Goal: Task Accomplishment & Management: Manage account settings

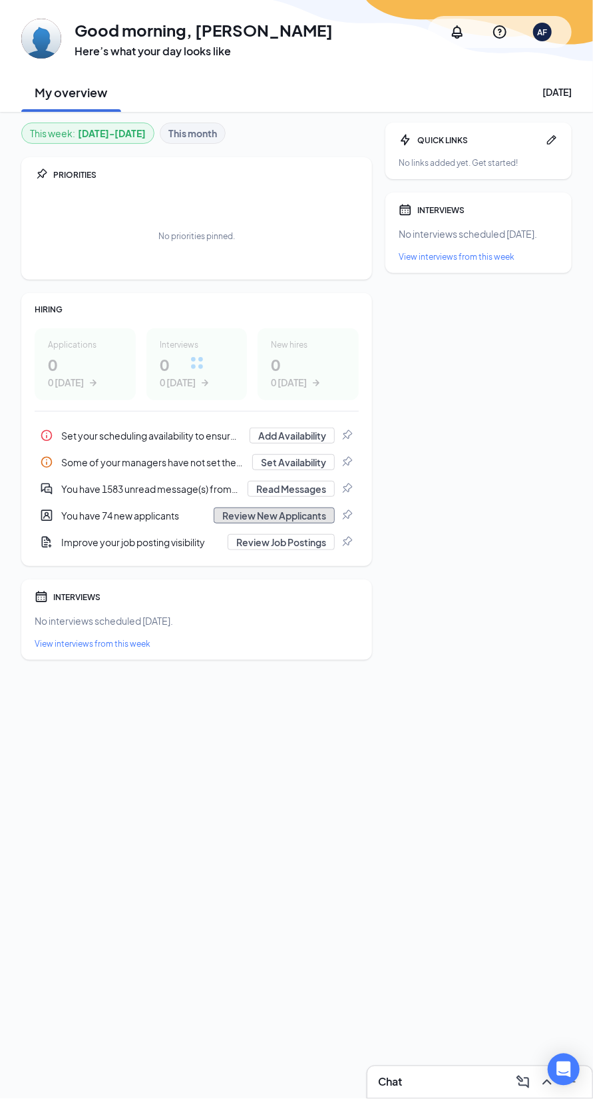
click at [230, 519] on button "Review New Applicants" at bounding box center [274, 515] width 121 height 16
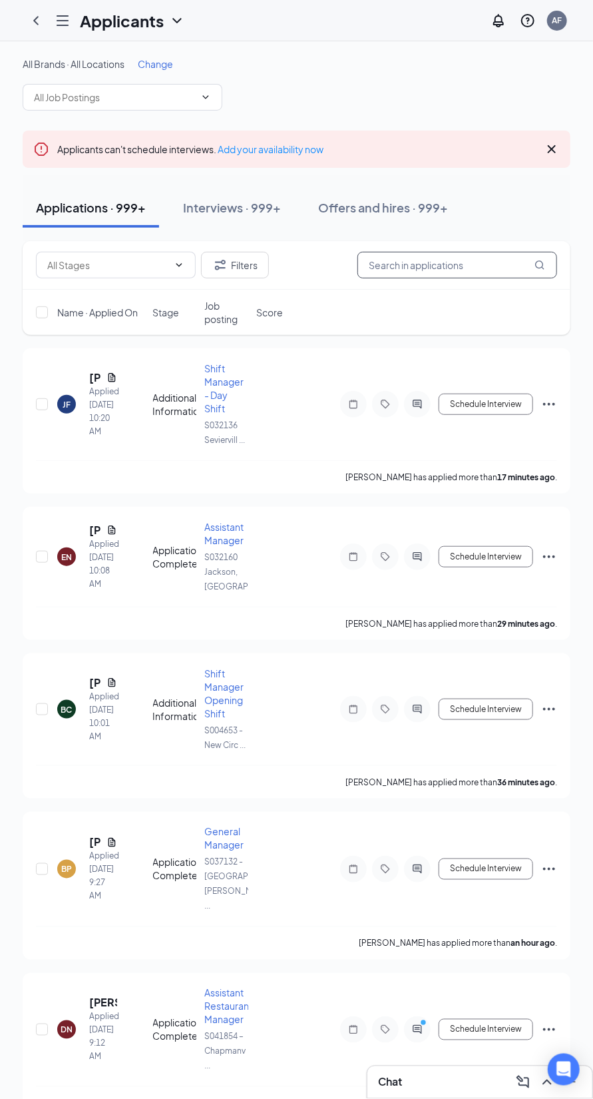
click at [406, 264] on input "text" at bounding box center [458, 265] width 200 height 27
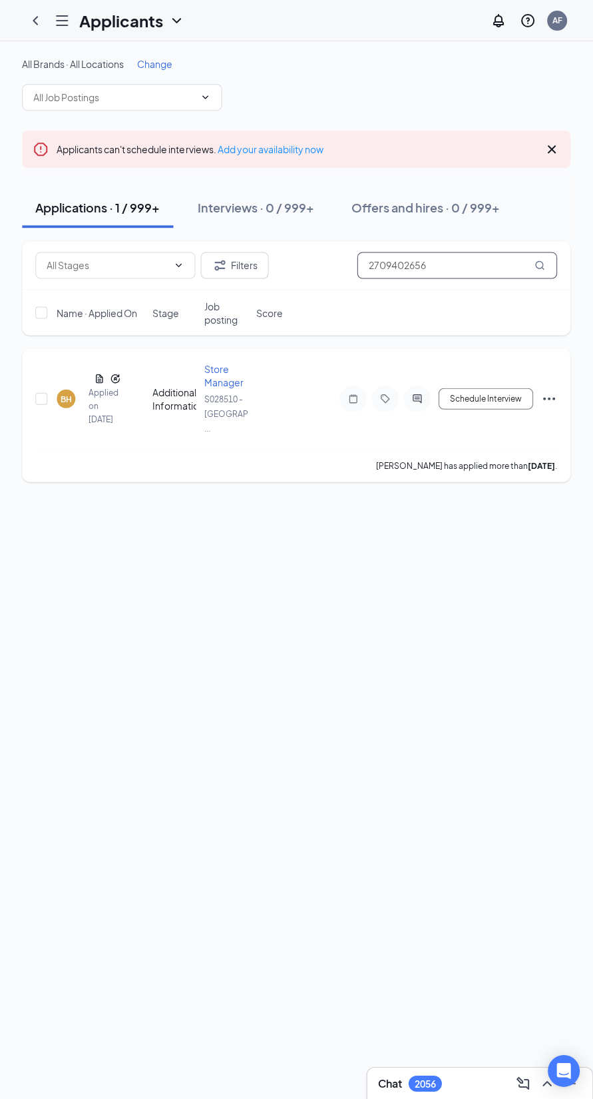
type input "2709402656"
click at [414, 393] on icon "ActiveChat" at bounding box center [418, 398] width 16 height 11
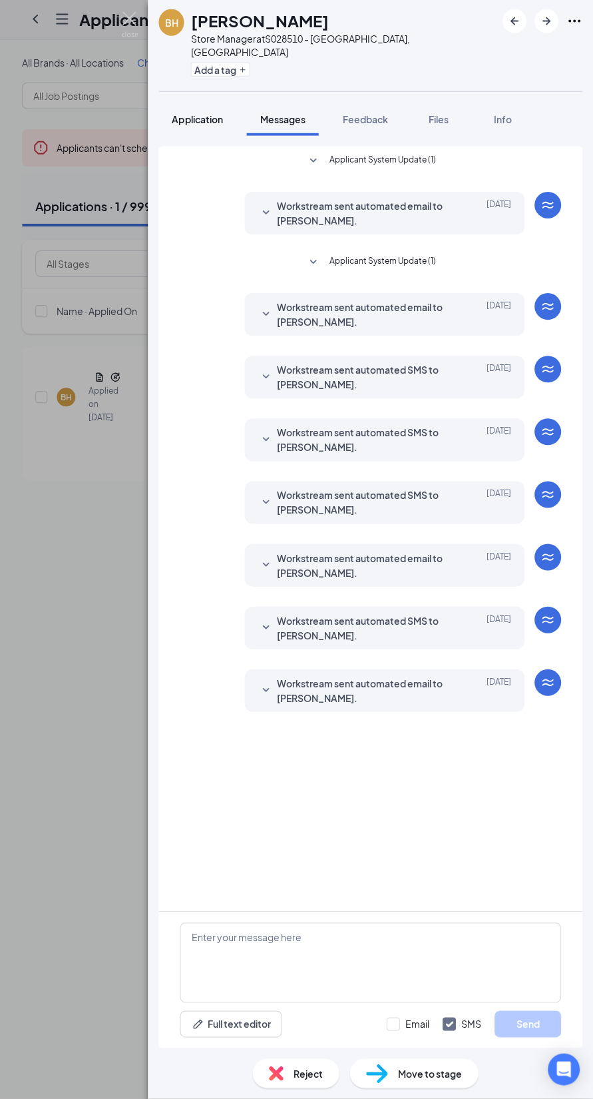
click at [201, 115] on span "Application" at bounding box center [197, 121] width 51 height 12
